Goal: Task Accomplishment & Management: Complete application form

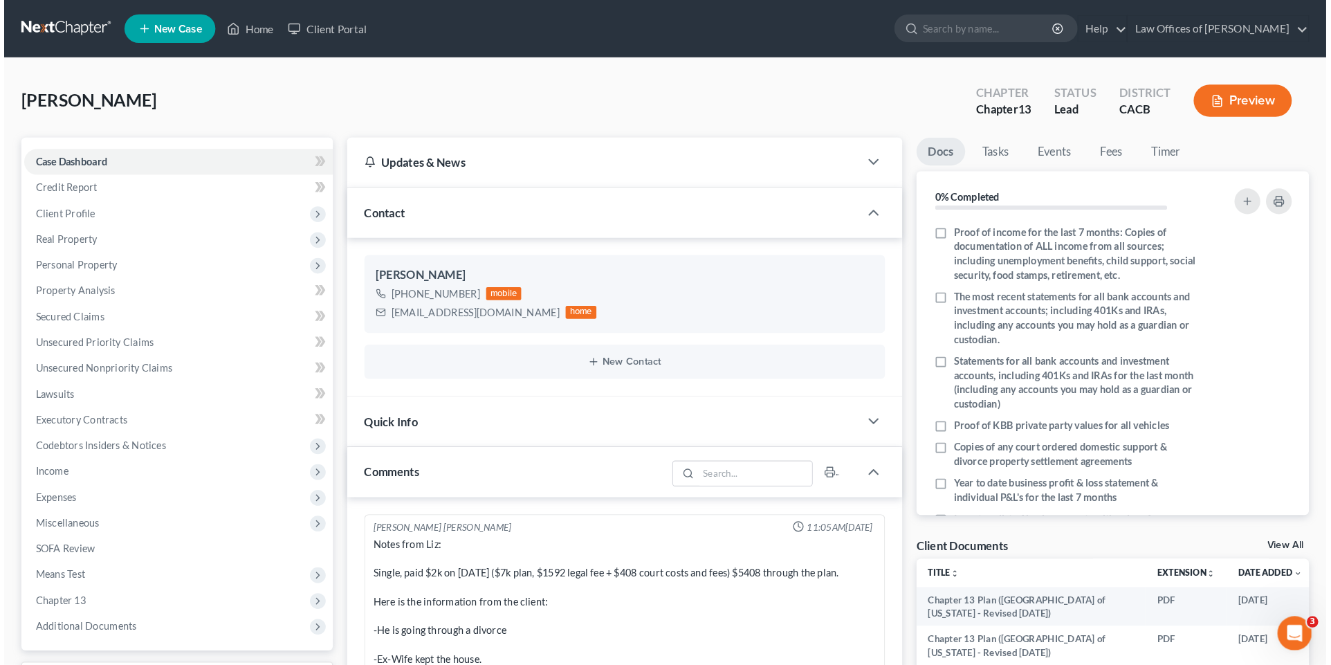
scroll to position [2072, 0]
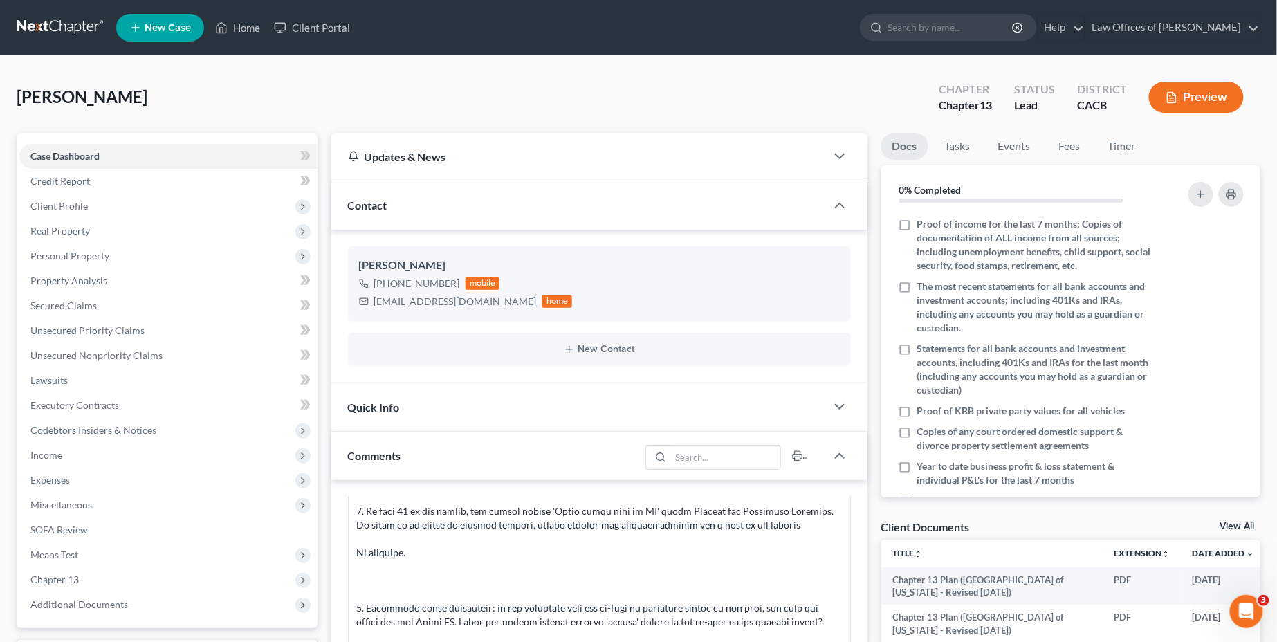
click at [1205, 100] on button "Preview" at bounding box center [1196, 97] width 95 height 31
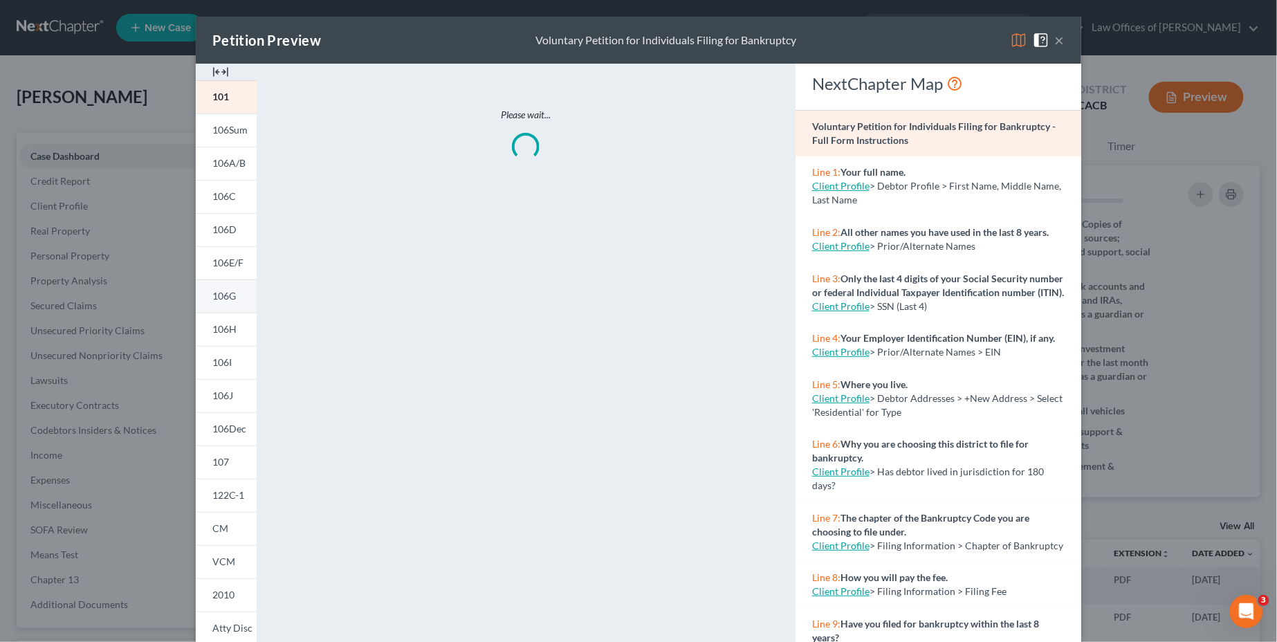
click at [212, 291] on span "106G" at bounding box center [224, 296] width 24 height 12
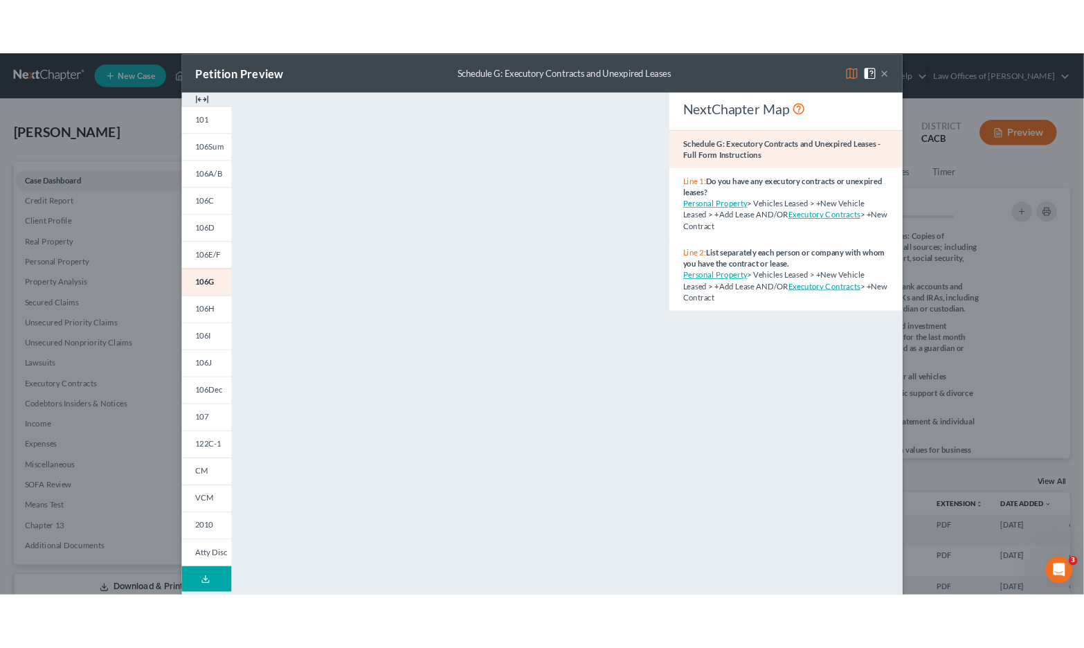
scroll to position [0, 0]
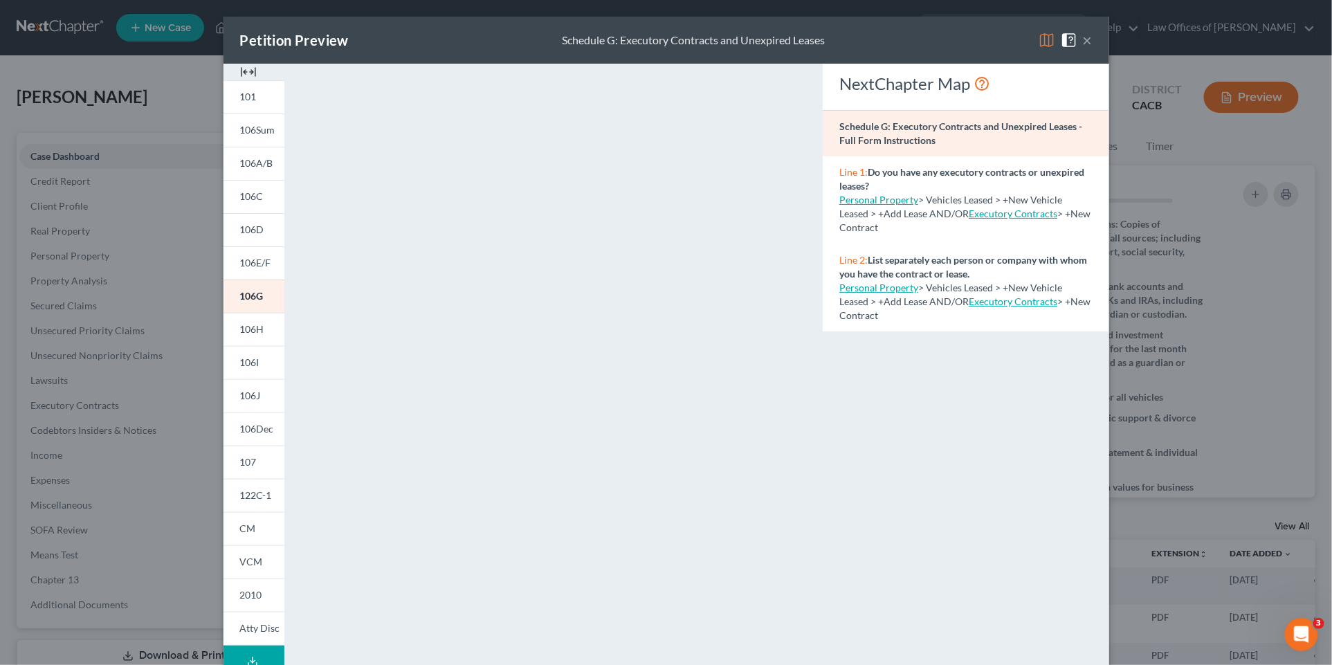
click at [173, 96] on div "Petition Preview Schedule G: Executory Contracts and Unexpired Leases × 101 106…" at bounding box center [666, 332] width 1332 height 665
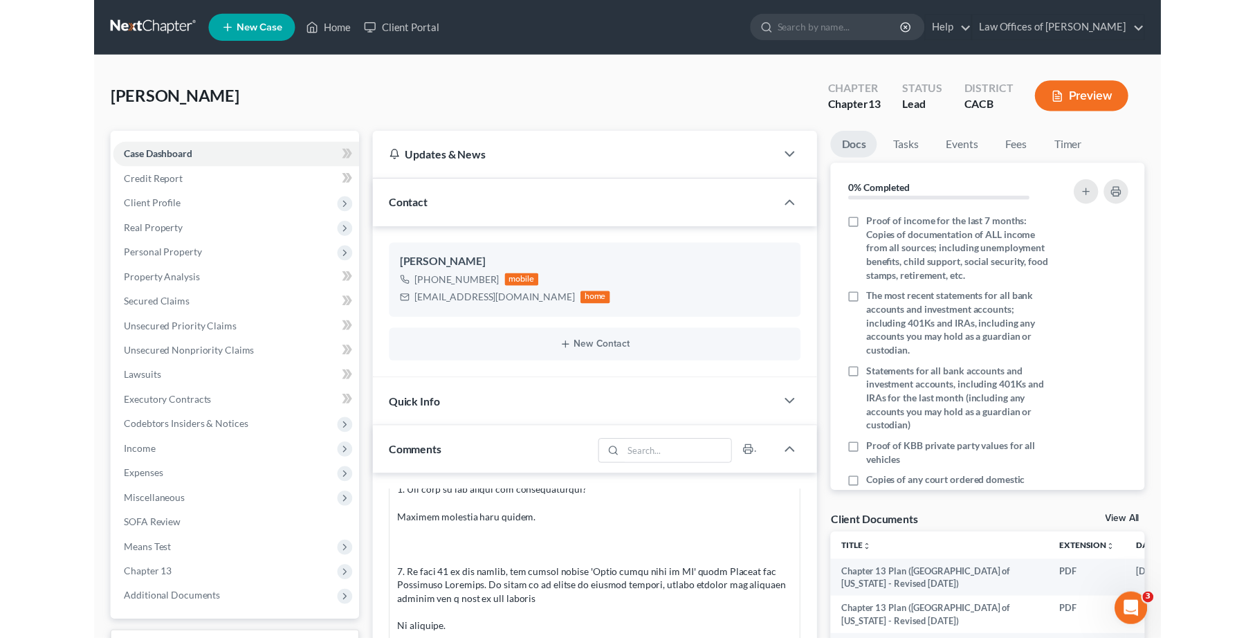
scroll to position [2100, 0]
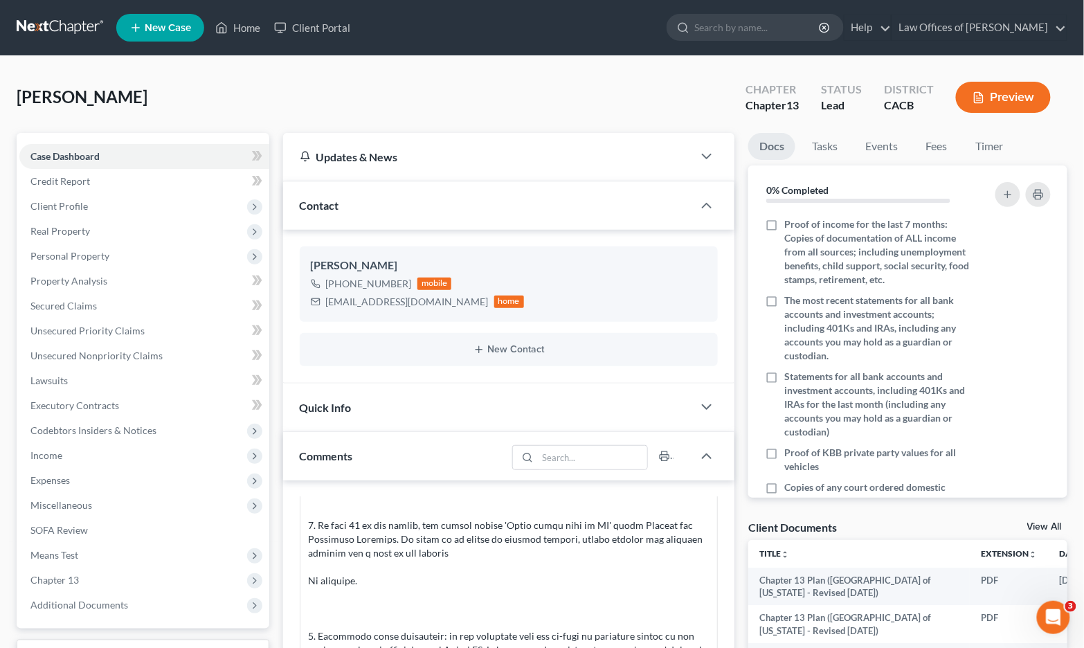
click at [1003, 102] on button "Preview" at bounding box center [1003, 97] width 95 height 31
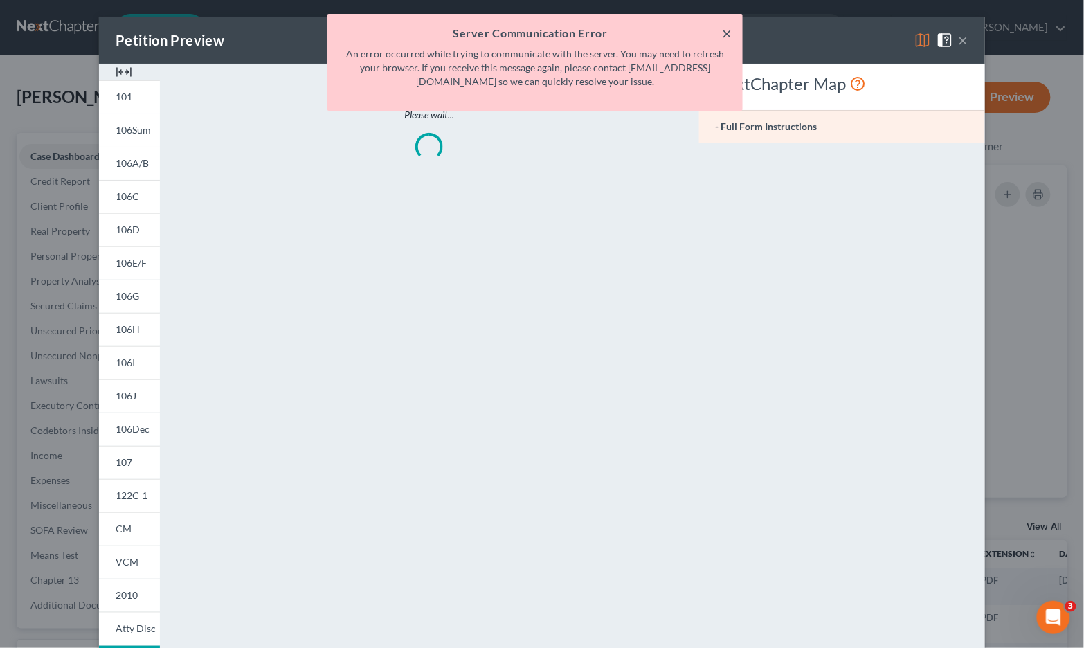
click at [725, 34] on button "×" at bounding box center [727, 33] width 10 height 17
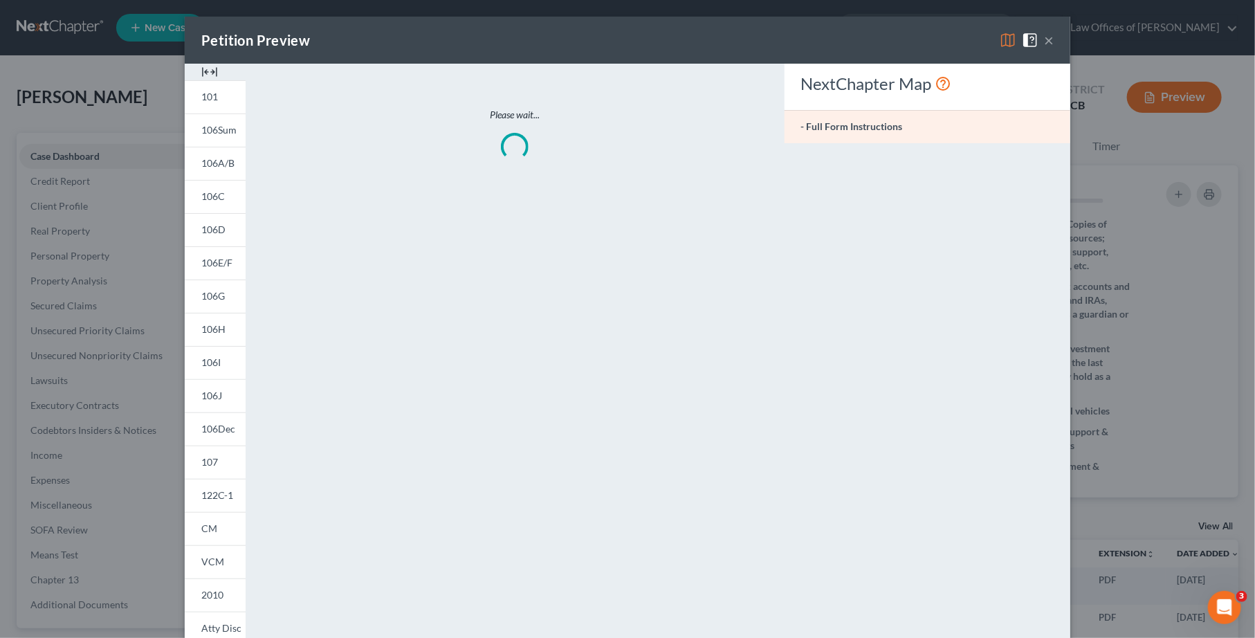
scroll to position [2086, 0]
click at [131, 188] on div "Petition Preview × 101 106Sum 106A/B 106C 106D 106E/F 106G 106H 106I 106J 106De…" at bounding box center [627, 319] width 1255 height 638
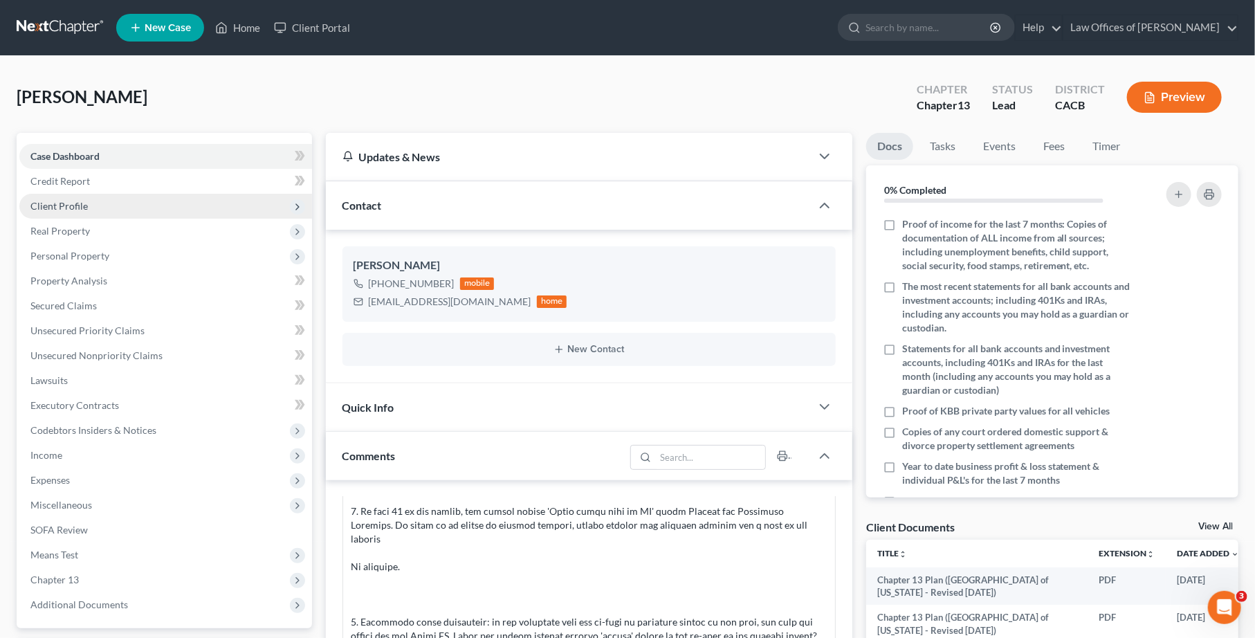
click at [122, 212] on span "Client Profile" at bounding box center [165, 206] width 293 height 25
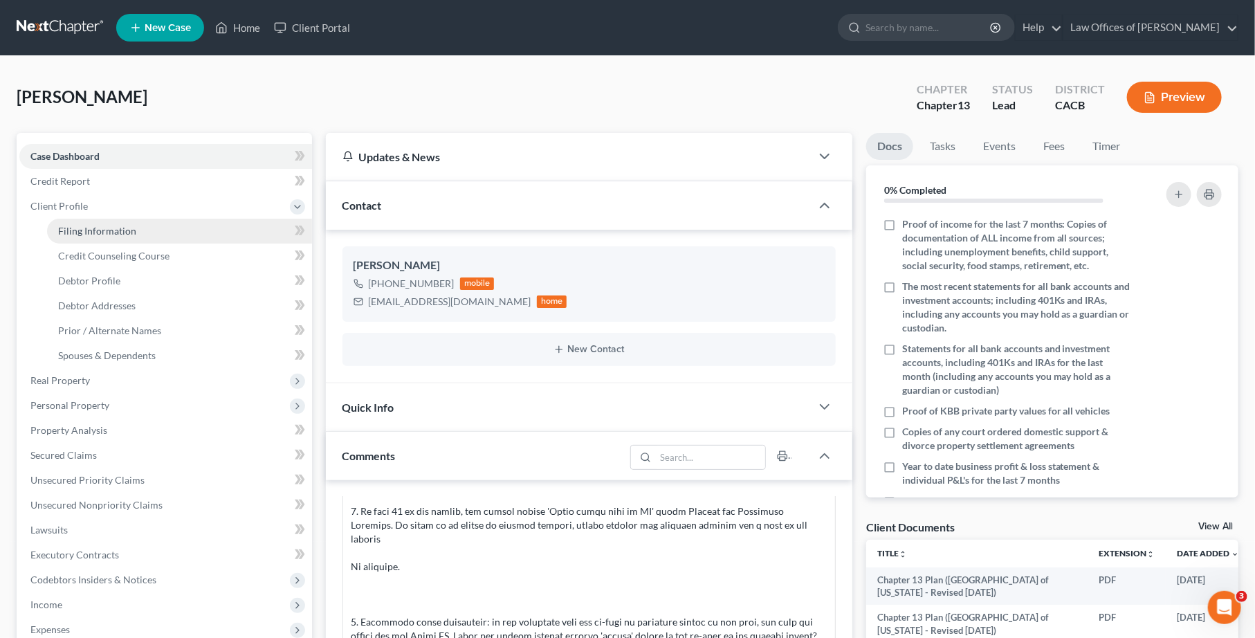
click at [129, 230] on span "Filing Information" at bounding box center [97, 231] width 78 height 12
select select "1"
select select "0"
select select "3"
select select "4"
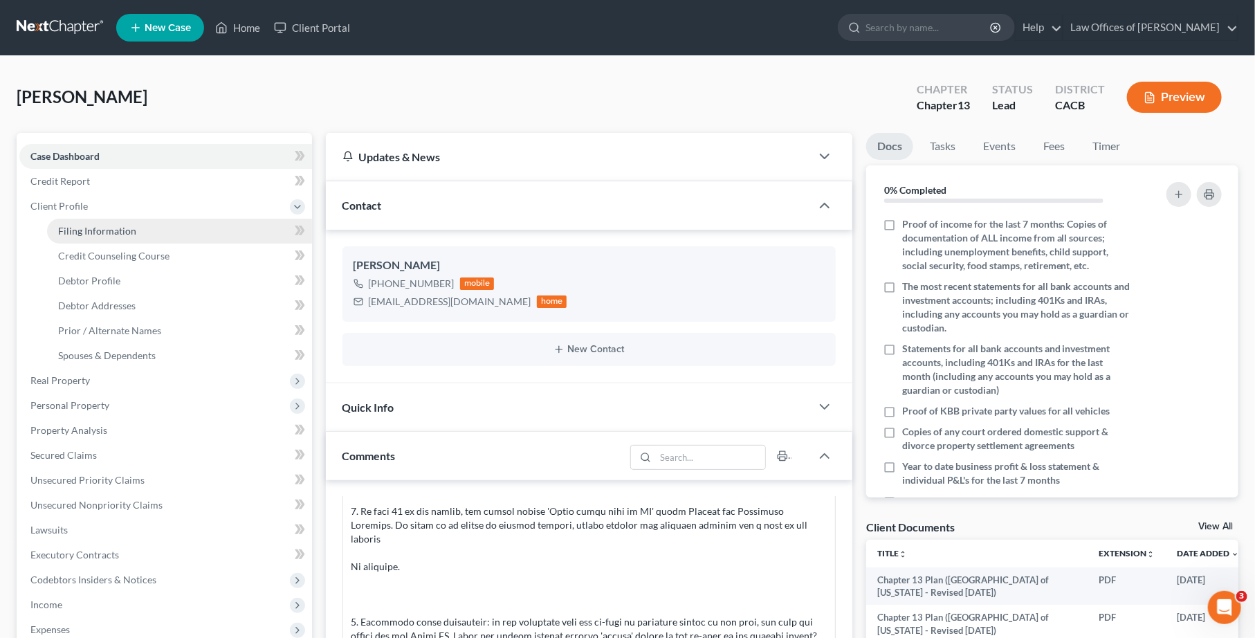
select select "0"
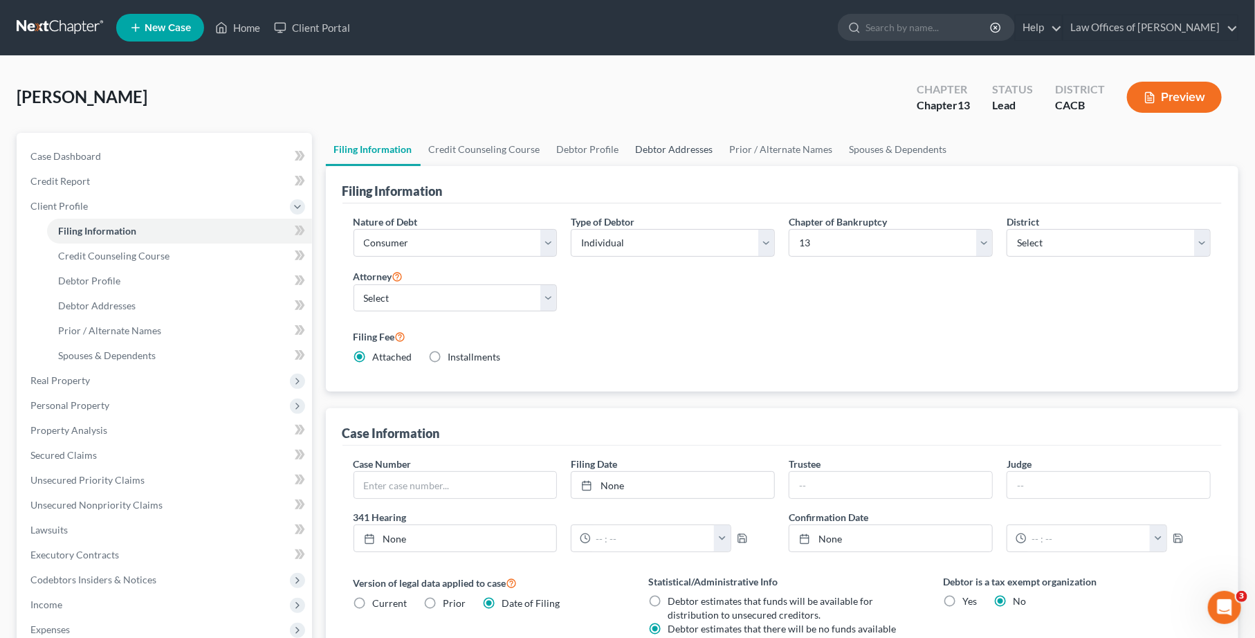
click at [659, 149] on link "Debtor Addresses" at bounding box center [675, 149] width 94 height 33
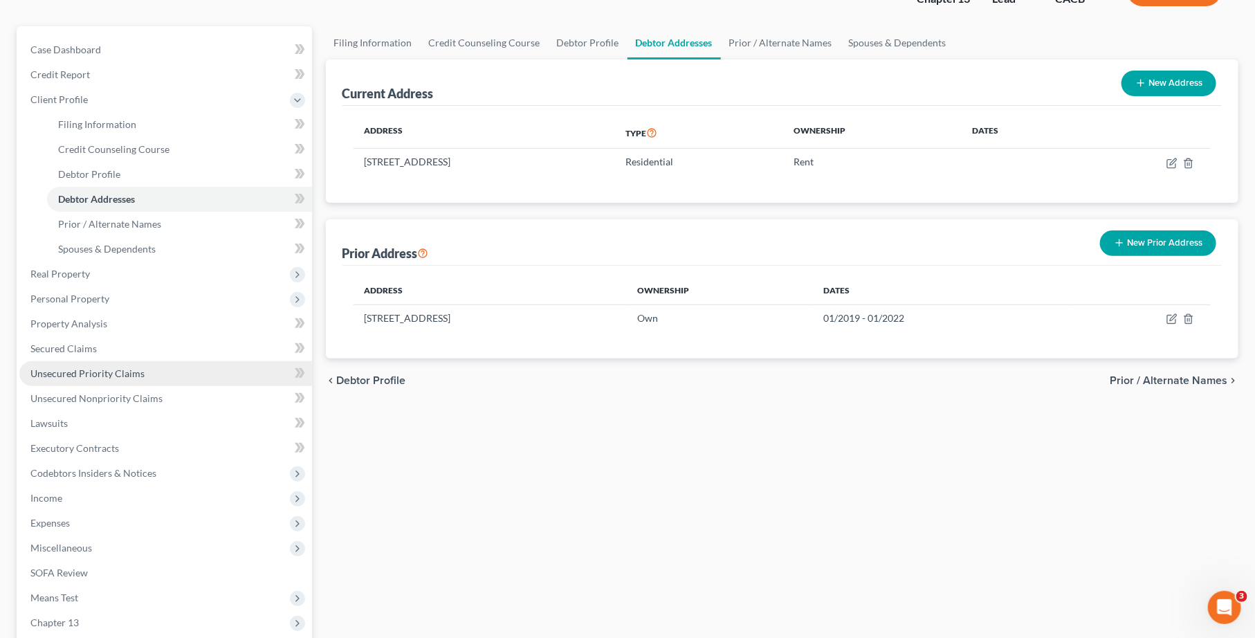
scroll to position [144, 0]
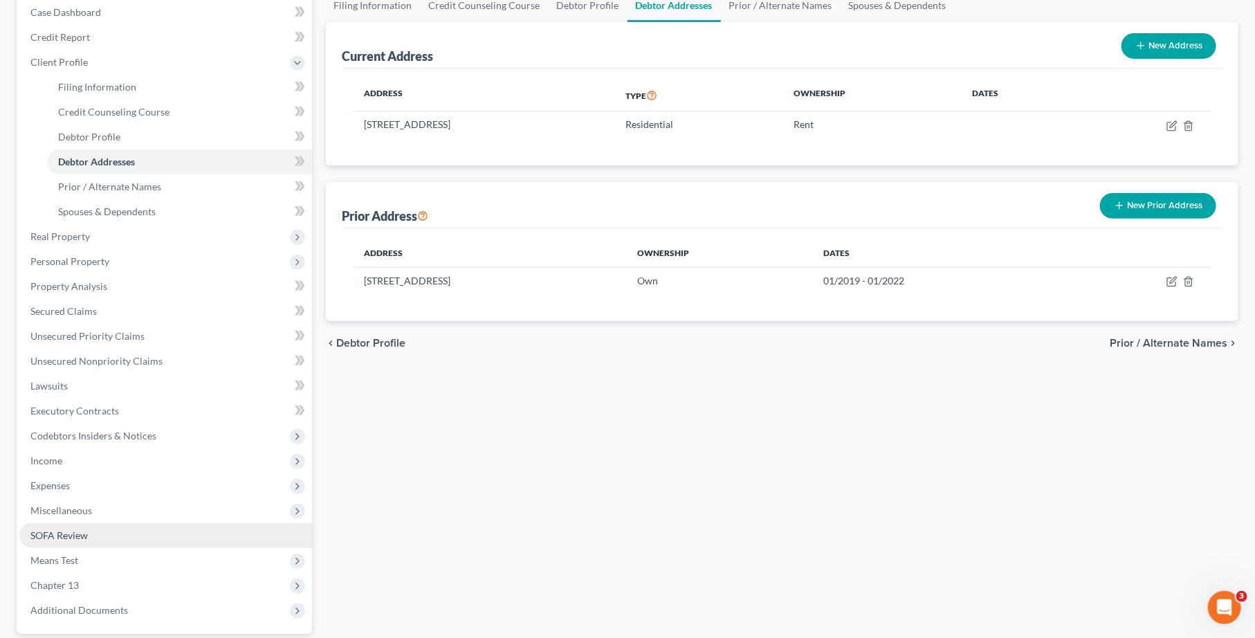
click at [112, 538] on link "SOFA Review" at bounding box center [165, 535] width 293 height 25
